Goal: Transaction & Acquisition: Purchase product/service

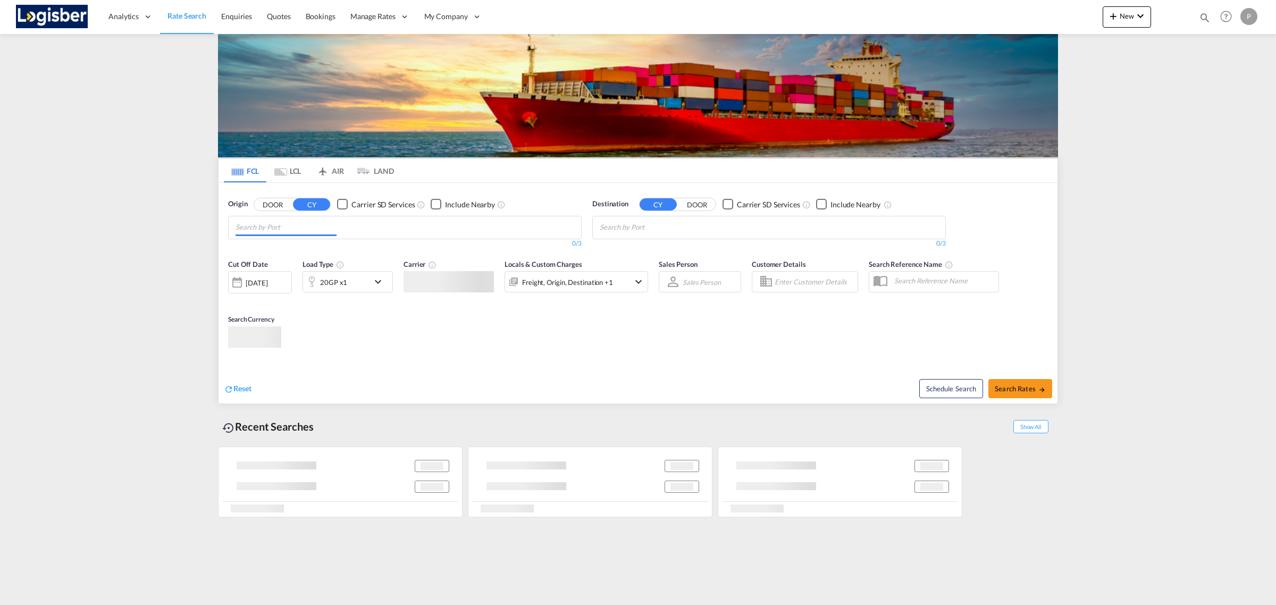
click at [396, 233] on md-chips at bounding box center [405, 227] width 352 height 22
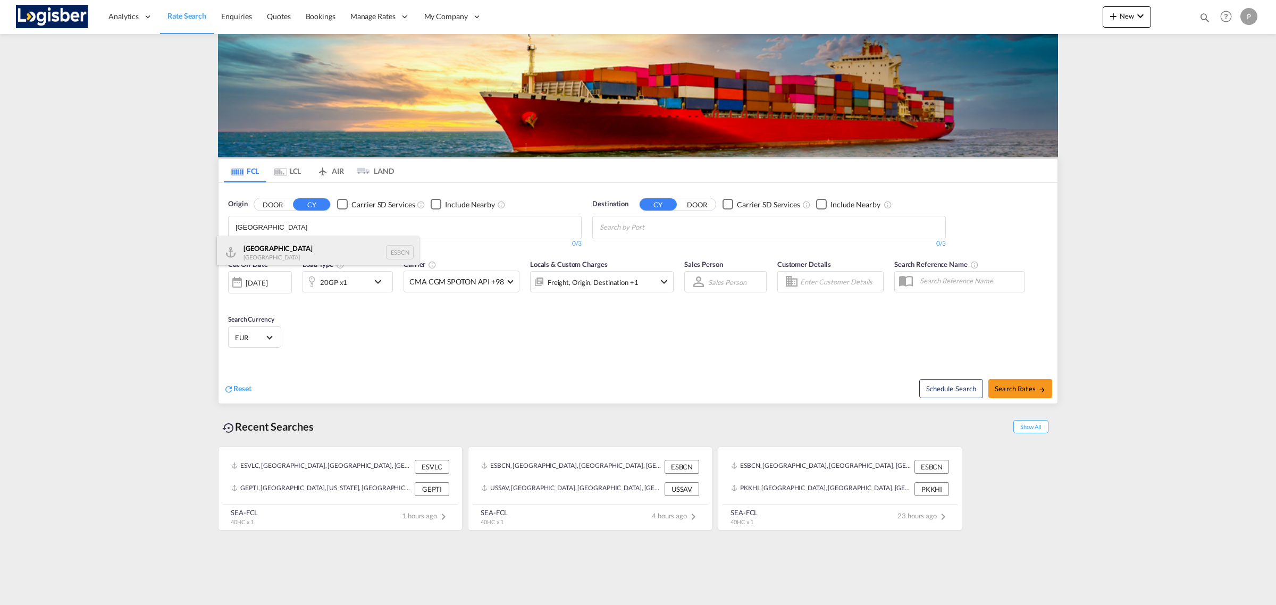
type input "[GEOGRAPHIC_DATA]"
click at [307, 245] on div "Barcelona Spain ESBCN" at bounding box center [318, 252] width 202 height 32
drag, startPoint x: 676, startPoint y: 227, endPoint x: 580, endPoint y: 222, distance: 96.4
click at [580, 222] on div "Origin DOOR CY Carrier SD Services Include Nearby [GEOGRAPHIC_DATA], ESBCN 1/3 …" at bounding box center [637, 218] width 839 height 71
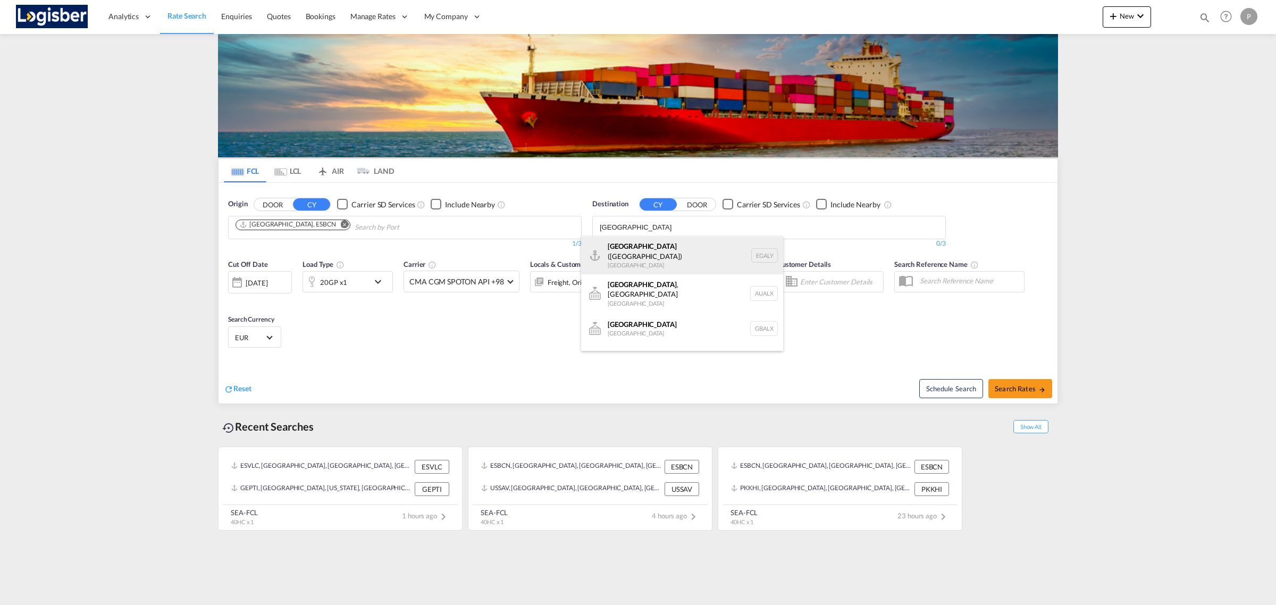
type input "[GEOGRAPHIC_DATA]"
click at [651, 256] on div "Alexandria ([GEOGRAPHIC_DATA]) [GEOGRAPHIC_DATA] EGALY" at bounding box center [682, 255] width 202 height 38
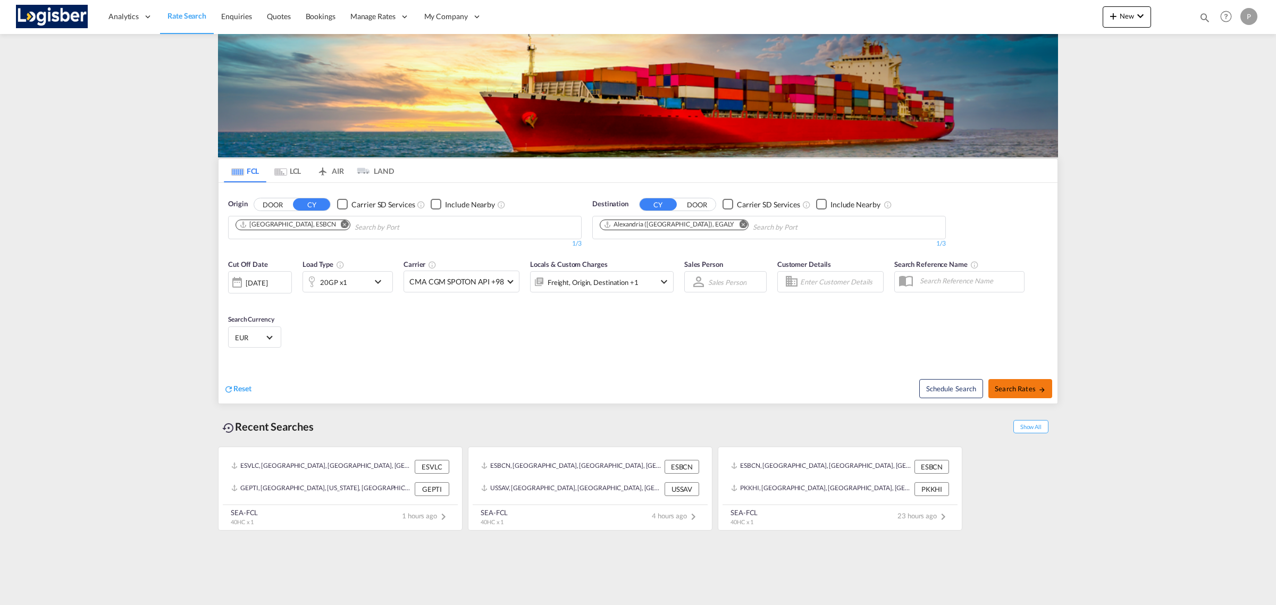
click at [1005, 384] on button "Search Rates" at bounding box center [1020, 388] width 64 height 19
type input "ESBCN to EGALY / [DATE]"
